Goal: Information Seeking & Learning: Learn about a topic

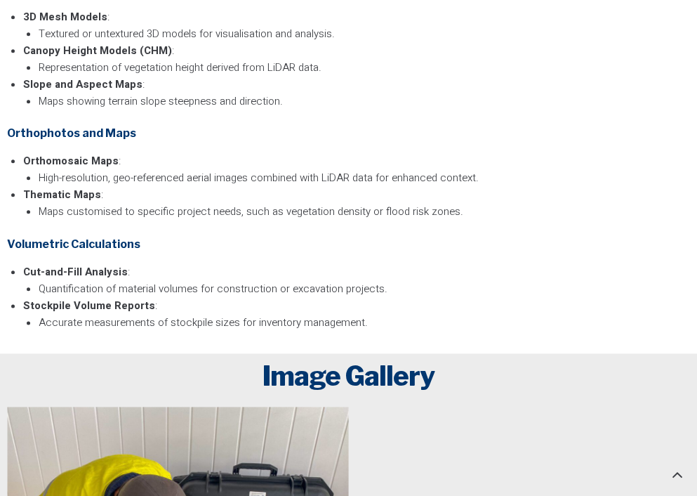
scroll to position [4492, 0]
